Goal: Task Accomplishment & Management: Manage account settings

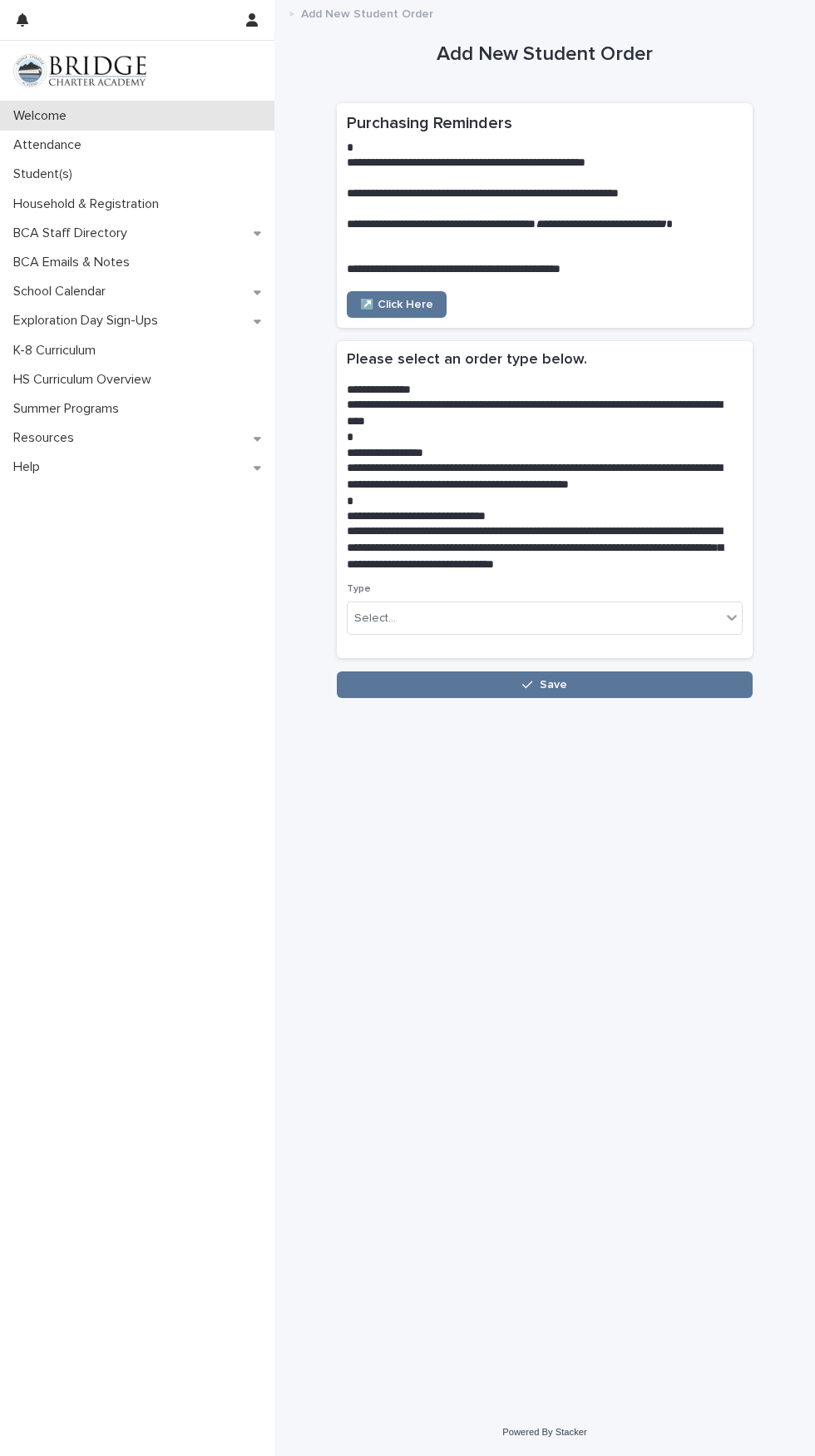
click at [74, 125] on div "Welcome" at bounding box center [137, 116] width 274 height 29
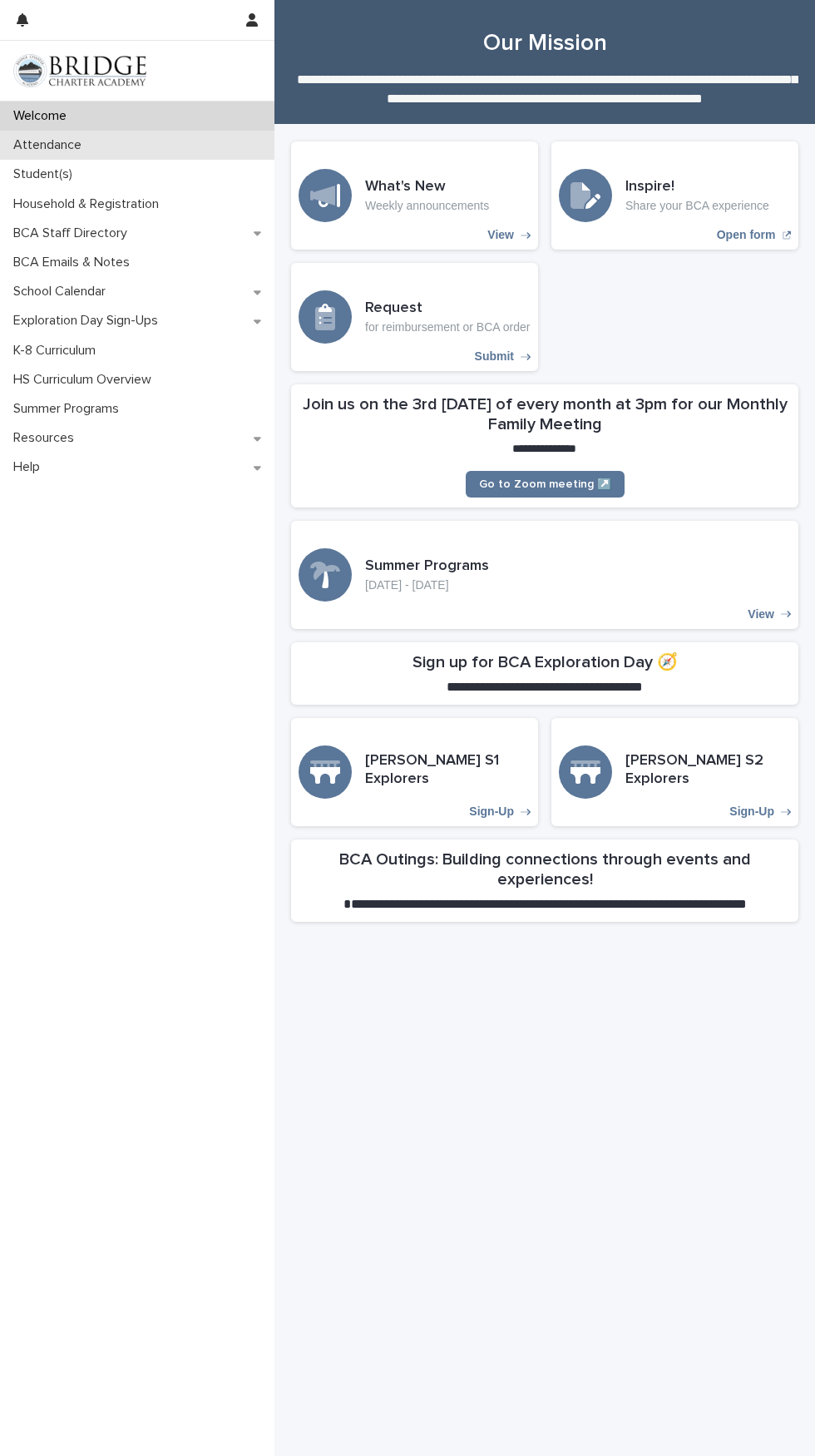
click at [55, 153] on p "Attendance" at bounding box center [50, 145] width 88 height 15
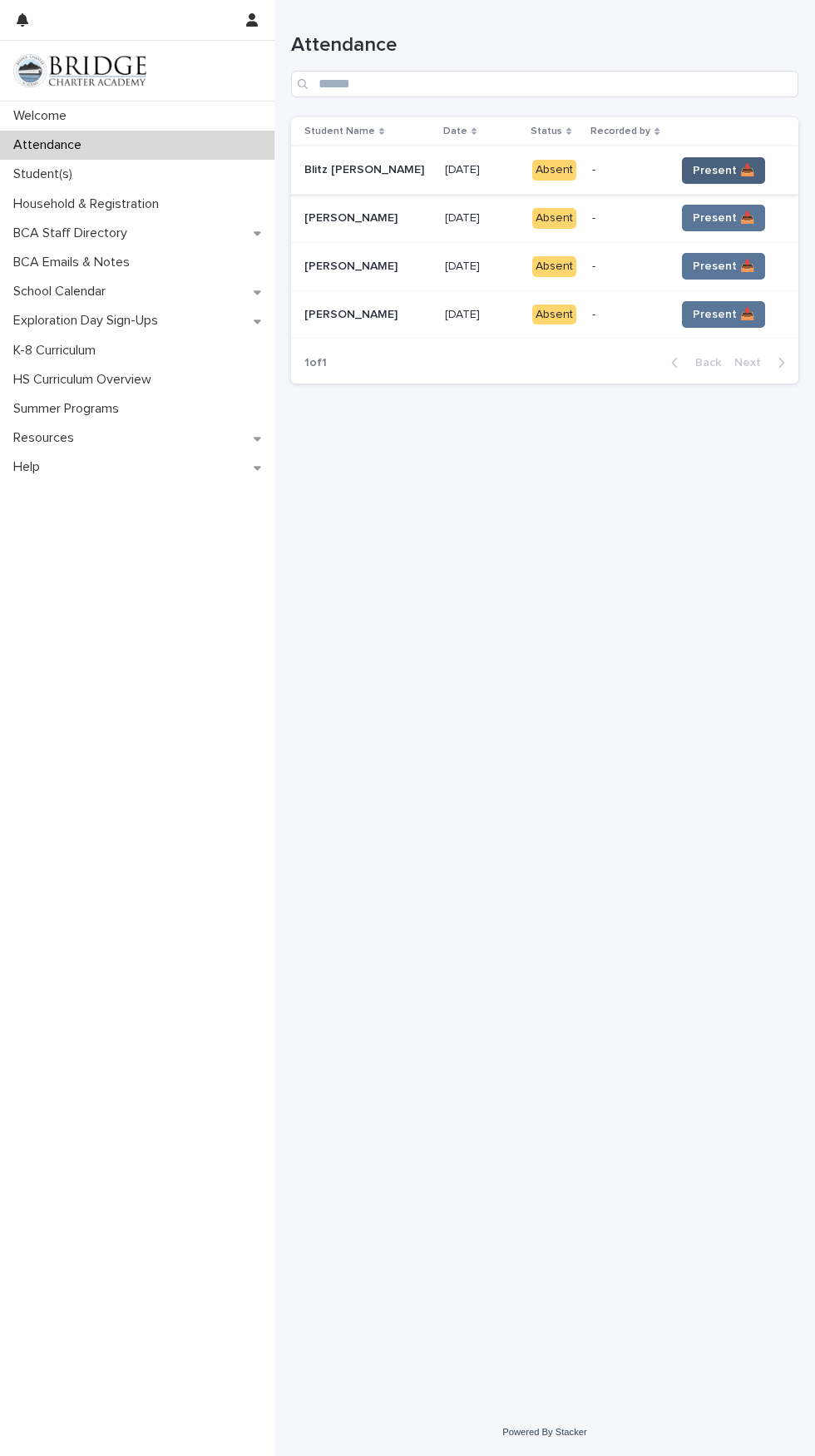
click at [729, 160] on button "Present 📥" at bounding box center [723, 170] width 84 height 26
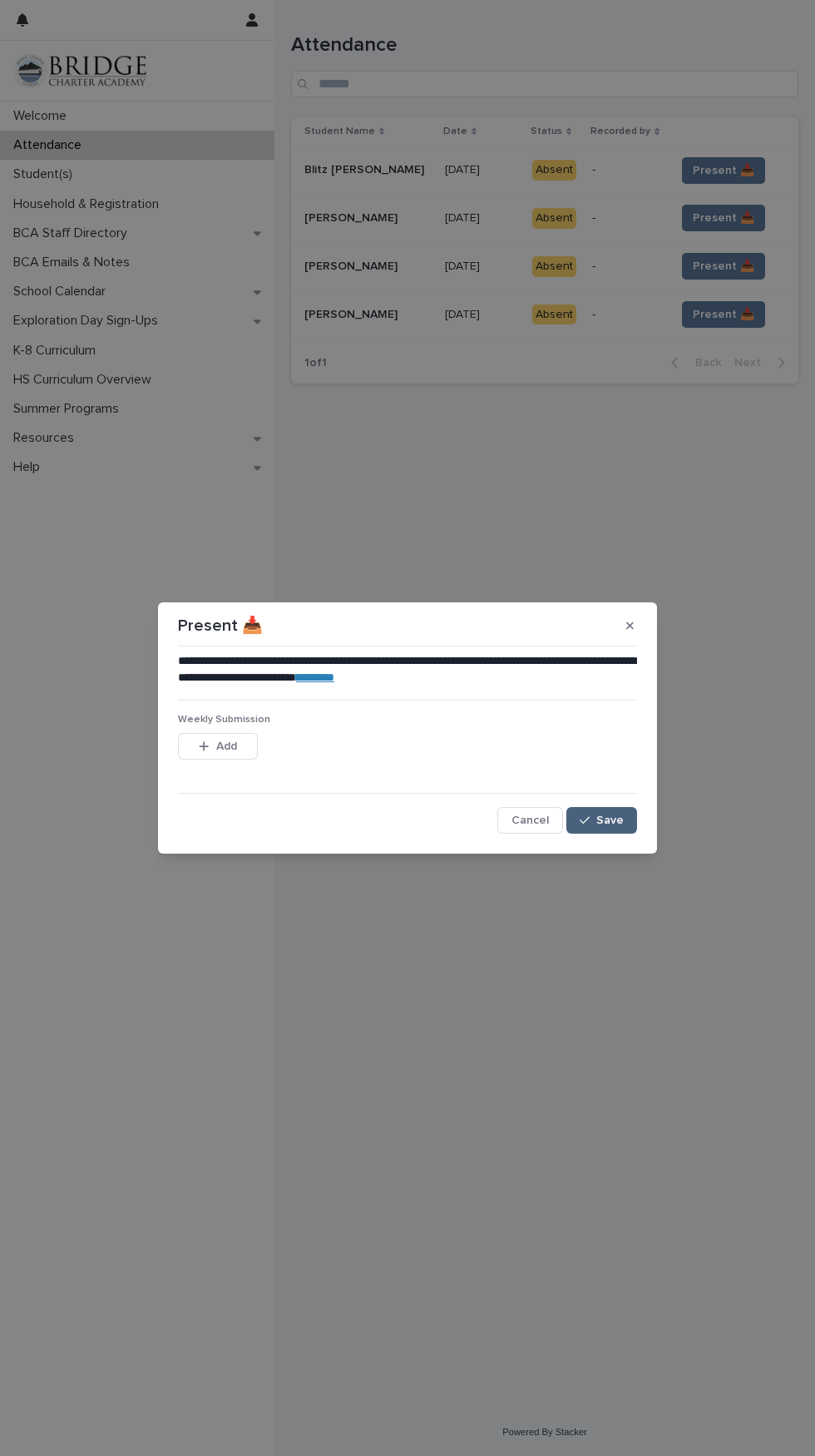
click at [618, 813] on button "Save" at bounding box center [601, 820] width 71 height 26
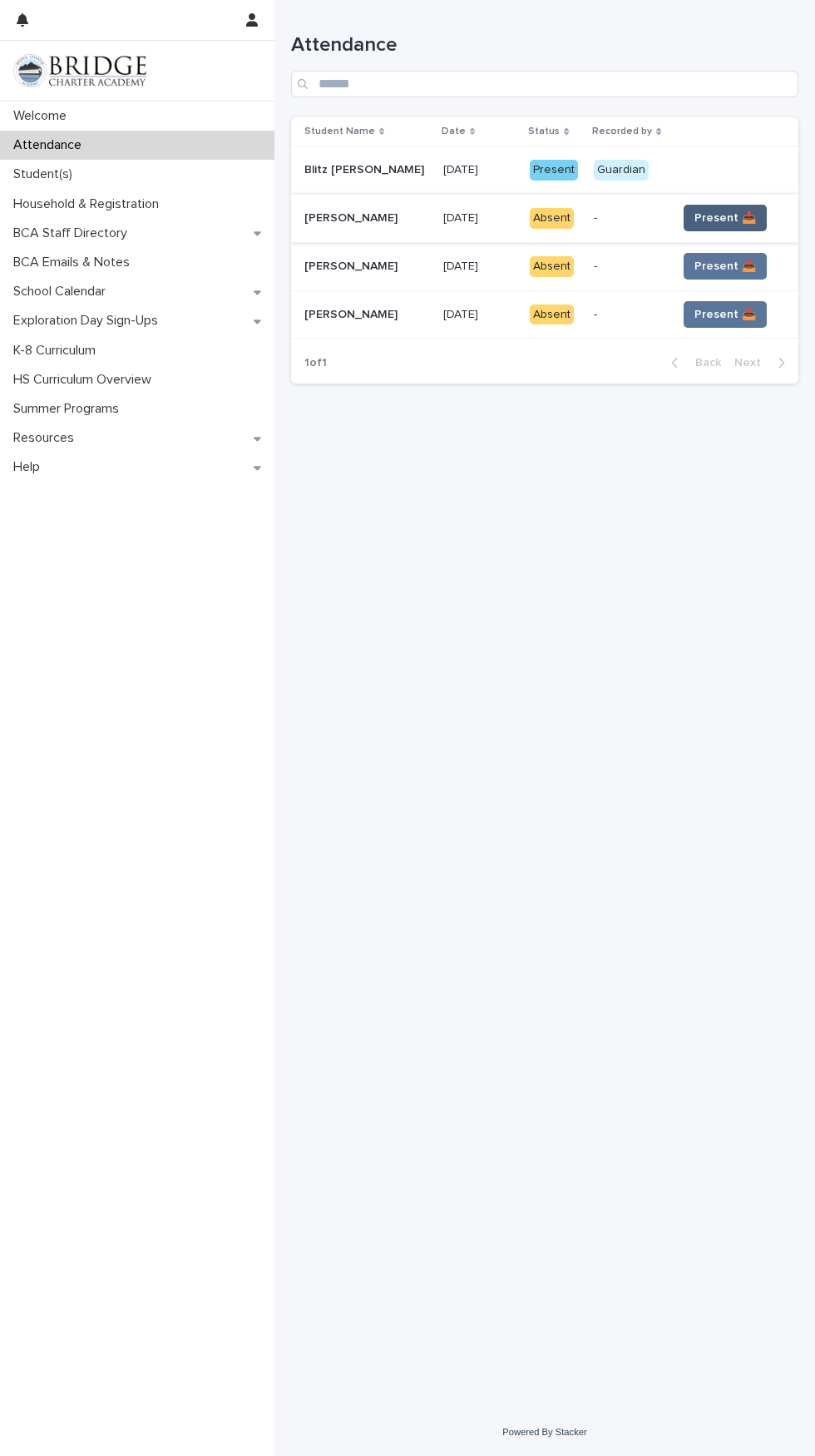
click at [731, 208] on button "Present 📥" at bounding box center [725, 217] width 84 height 26
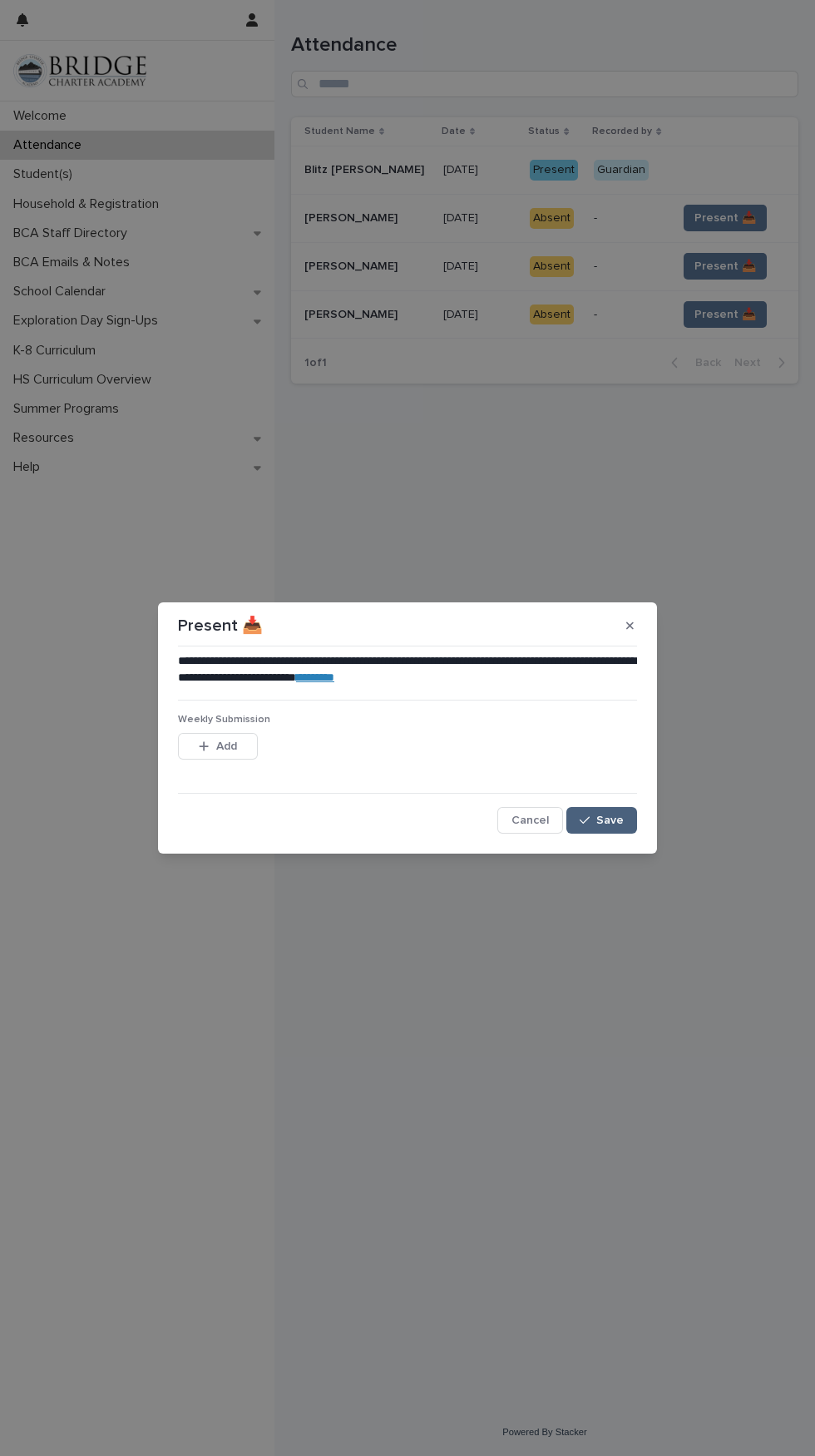
click at [622, 823] on span "Save" at bounding box center [610, 820] width 27 height 12
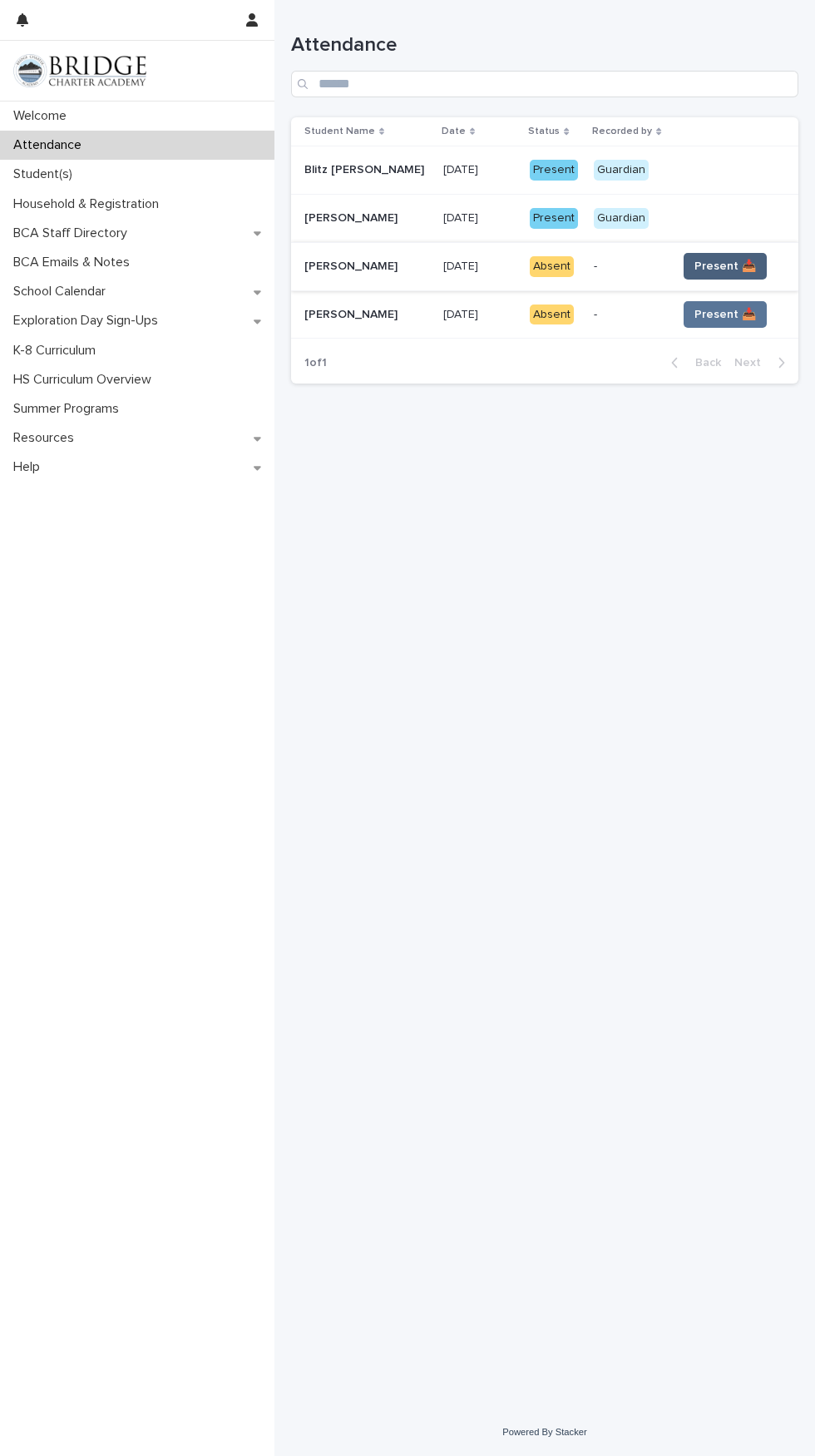
click at [715, 263] on span "Present 📥" at bounding box center [725, 266] width 62 height 16
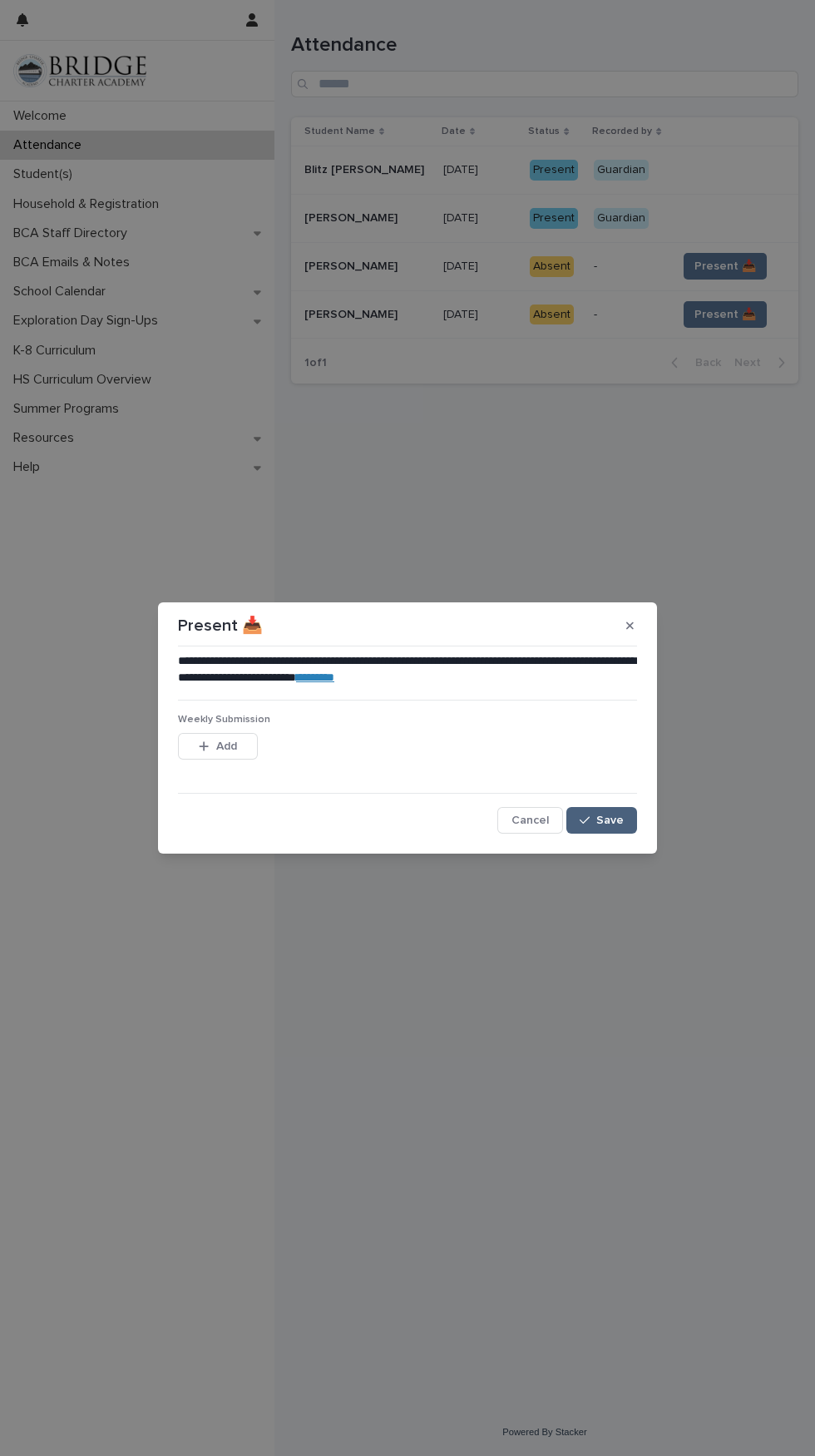
click at [626, 819] on button "Save" at bounding box center [601, 820] width 71 height 26
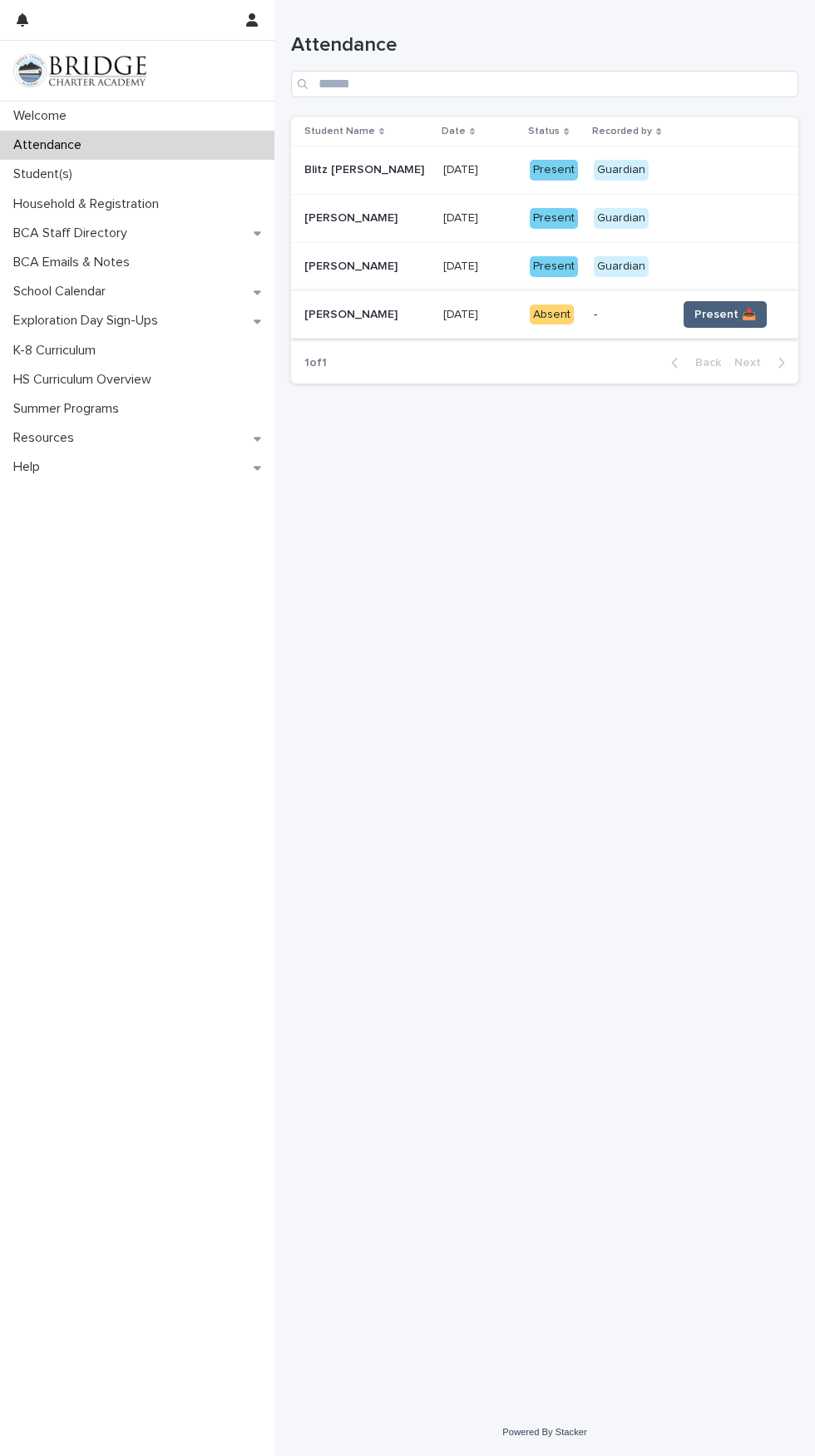
click at [721, 310] on span "Present 📥" at bounding box center [725, 314] width 62 height 16
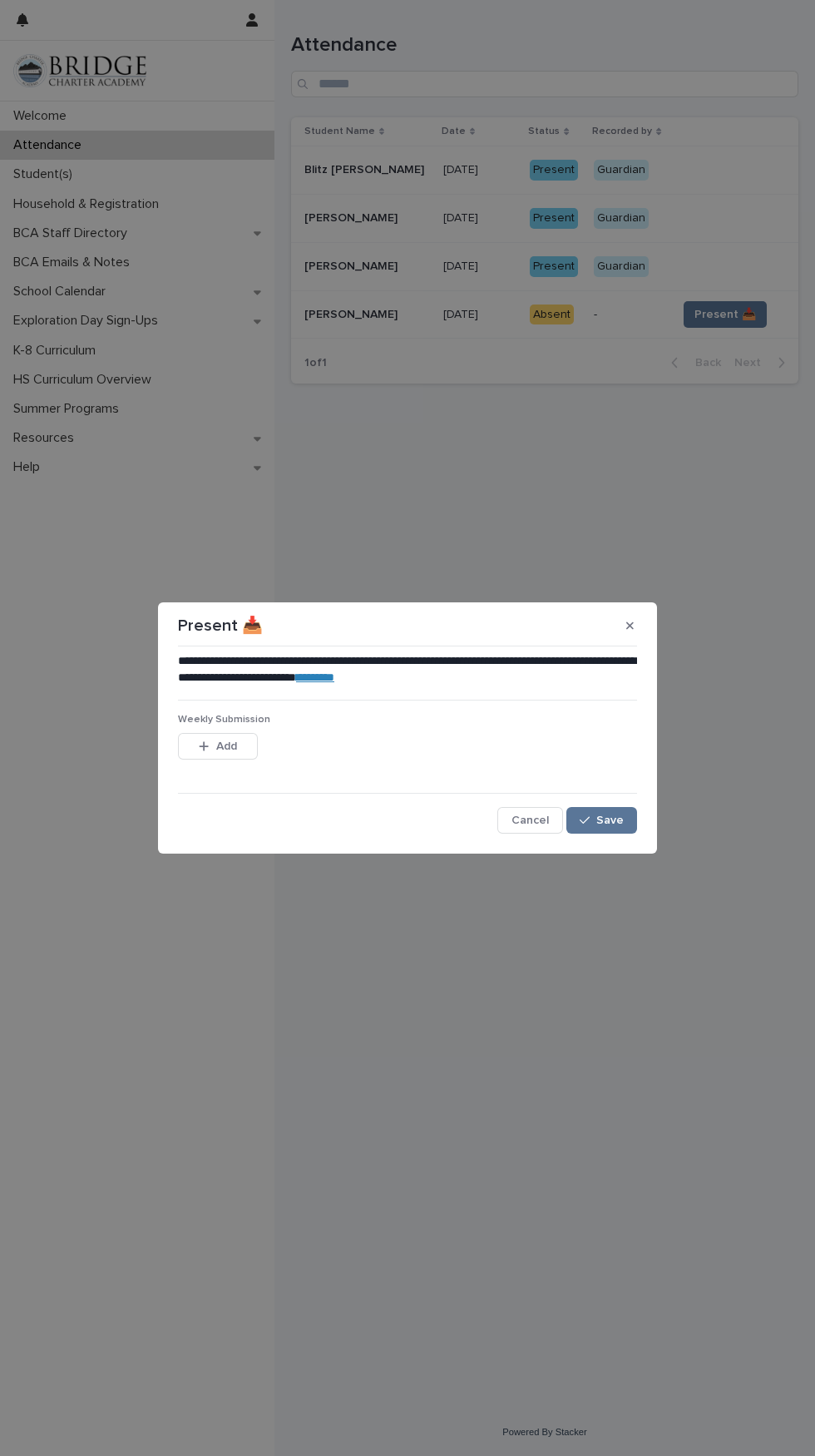
click at [651, 795] on section "**********" at bounding box center [407, 727] width 499 height 250
click at [613, 819] on span "Save" at bounding box center [610, 820] width 27 height 12
